Goal: Transaction & Acquisition: Purchase product/service

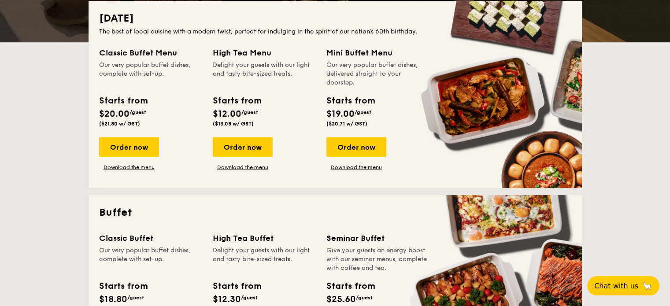
scroll to position [220, 0]
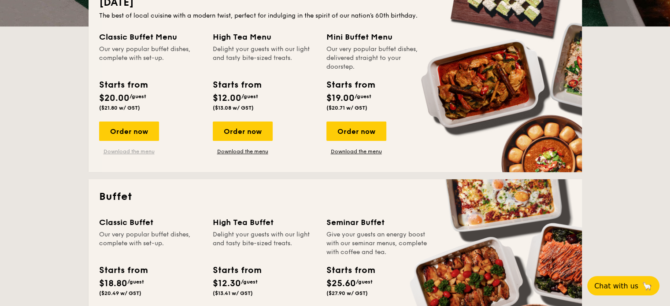
click at [135, 151] on link "Download the menu" at bounding box center [129, 151] width 60 height 7
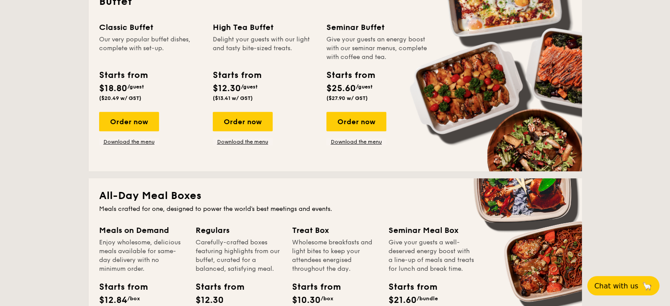
scroll to position [396, 0]
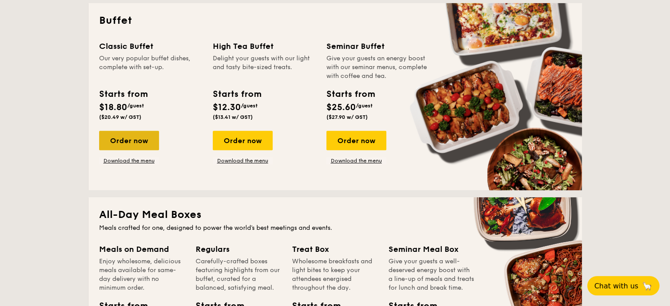
click at [135, 143] on div "Order now" at bounding box center [129, 140] width 60 height 19
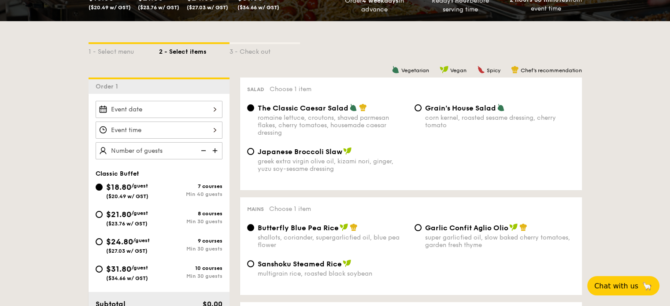
scroll to position [176, 0]
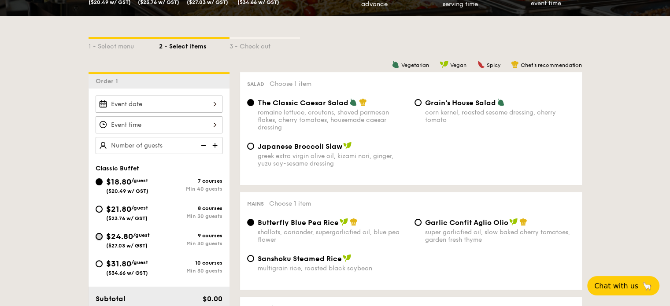
click at [100, 234] on input "$24.80 /guest ($27.03 w/ GST) 9 courses Min 30 guests" at bounding box center [99, 236] width 7 height 7
radio input "true"
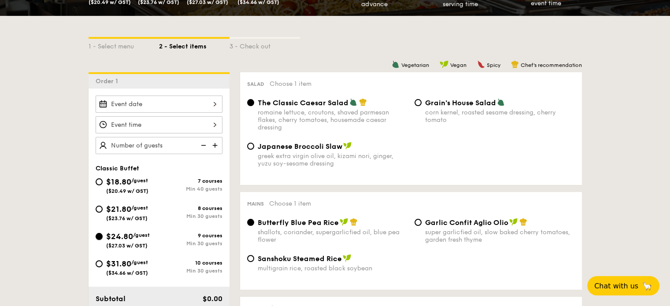
radio input "true"
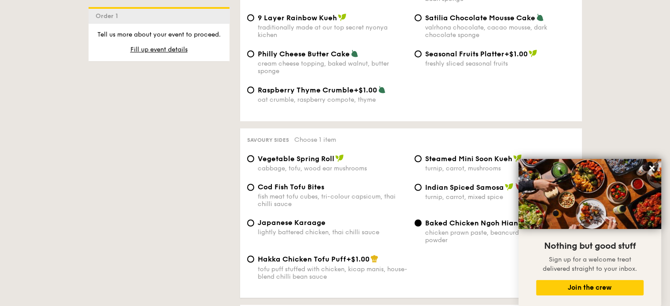
scroll to position [1453, 0]
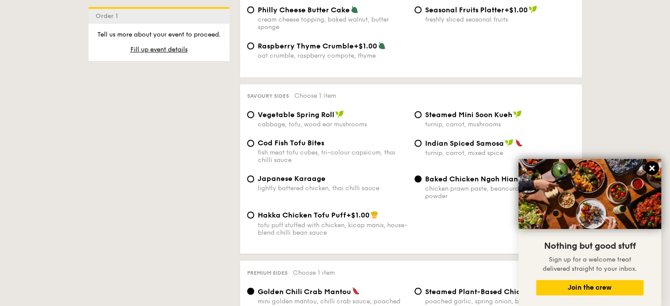
click at [654, 168] on icon at bounding box center [652, 168] width 8 height 8
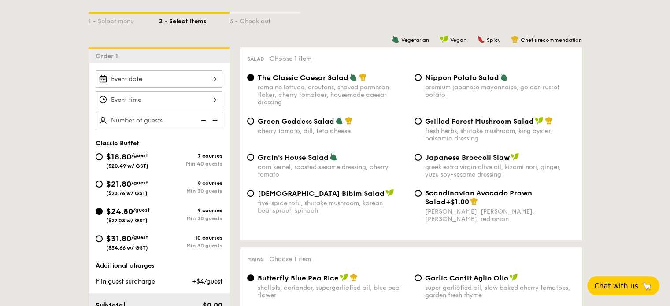
scroll to position [220, 0]
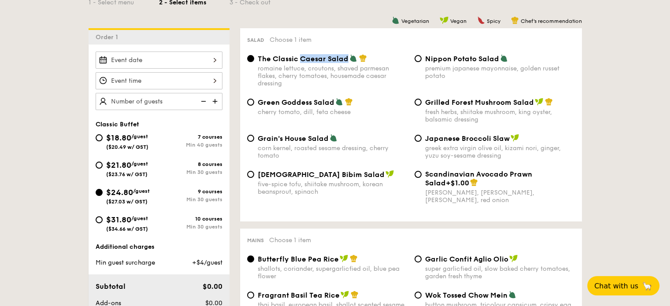
drag, startPoint x: 300, startPoint y: 59, endPoint x: 347, endPoint y: 60, distance: 47.1
click at [347, 60] on span "The Classic Caesar Salad" at bounding box center [303, 59] width 91 height 8
copy span "Caesar Salad"
drag, startPoint x: 425, startPoint y: 105, endPoint x: 518, endPoint y: 104, distance: 92.5
click at [529, 105] on span "Grilled Forest Mushroom Salad" at bounding box center [479, 102] width 109 height 8
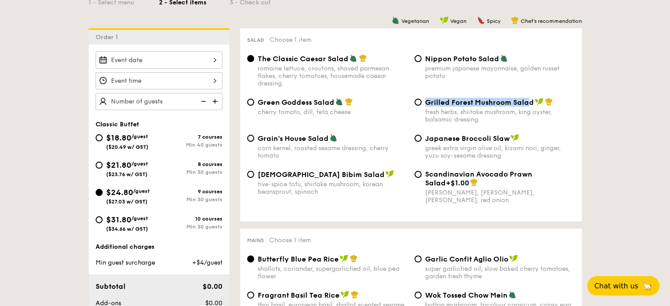
copy span "Grilled Forest Mushroom Sala"
click at [408, 122] on div "Green Goddess Salad cherry tomato, [PERSON_NAME], feta cheese Grilled Forest Mu…" at bounding box center [411, 116] width 335 height 36
drag, startPoint x: 425, startPoint y: 102, endPoint x: 523, endPoint y: 104, distance: 97.8
click at [531, 105] on span "Grilled Forest Mushroom Salad" at bounding box center [479, 102] width 109 height 8
copy span "Grilled Forest Mushroom Salad"
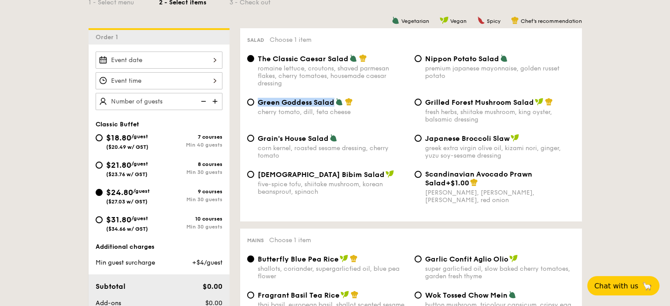
drag, startPoint x: 259, startPoint y: 105, endPoint x: 333, endPoint y: 106, distance: 74.0
click at [333, 106] on div "Green Goddess Salad" at bounding box center [333, 102] width 150 height 9
copy span "Green Goddess Salad"
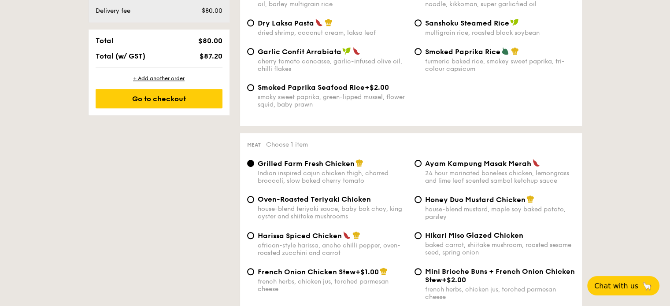
scroll to position [573, 0]
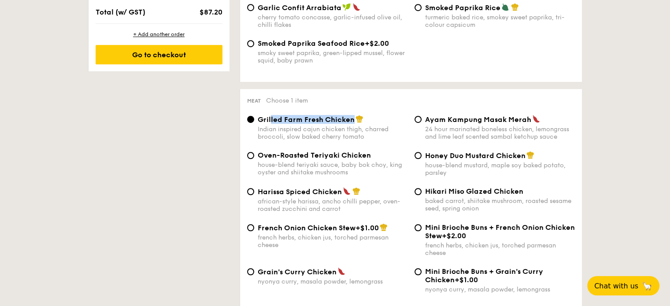
drag, startPoint x: 351, startPoint y: 123, endPoint x: 271, endPoint y: 124, distance: 79.3
click at [271, 124] on span "Grilled Farm Fresh Chicken" at bounding box center [306, 119] width 97 height 8
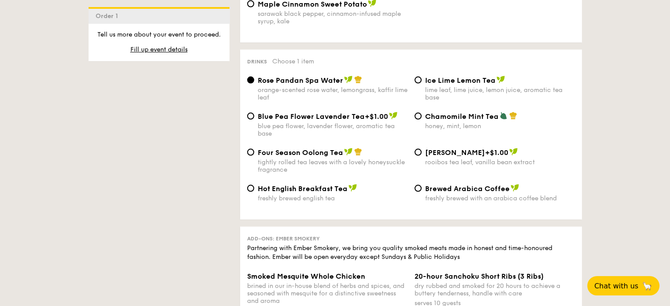
scroll to position [1850, 0]
